Goal: Navigation & Orientation: Go to known website

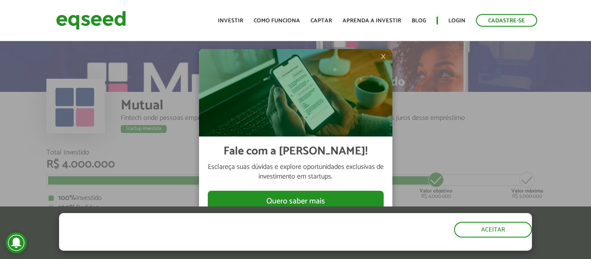
click at [384, 57] on span "×" at bounding box center [383, 56] width 5 height 11
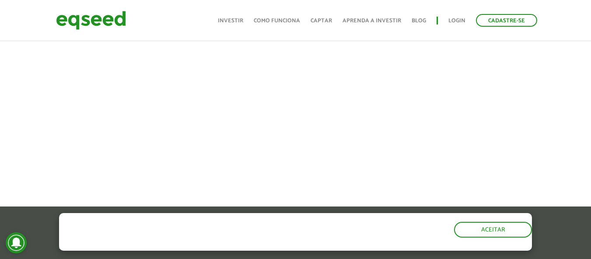
scroll to position [569, 0]
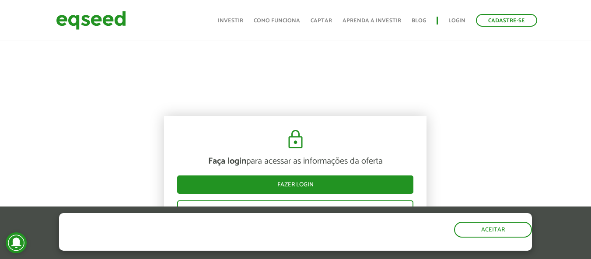
click at [461, 16] on ul "Início Investir Como funciona Captar Aprenda a investir Blog Login Cadastre-se" at bounding box center [378, 20] width 328 height 13
click at [459, 19] on link "Login" at bounding box center [456, 21] width 17 height 6
